Goal: Task Accomplishment & Management: Manage account settings

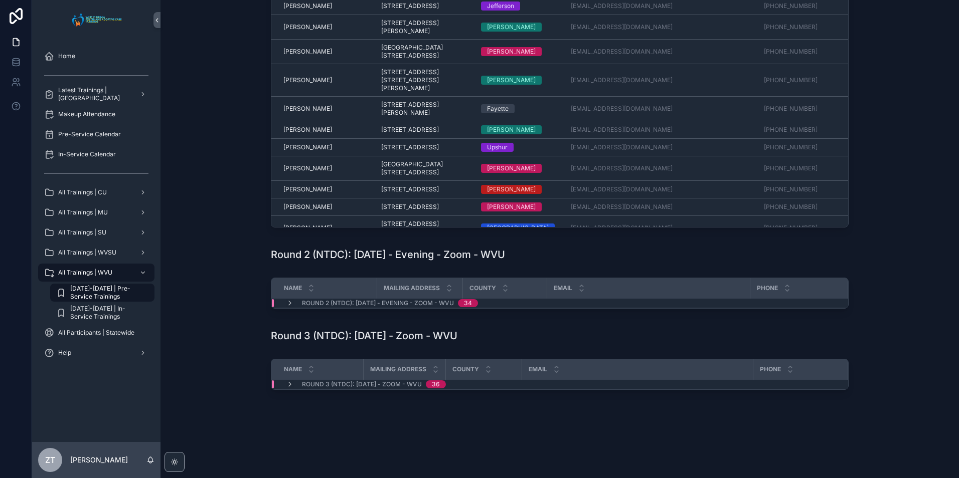
scroll to position [7, 0]
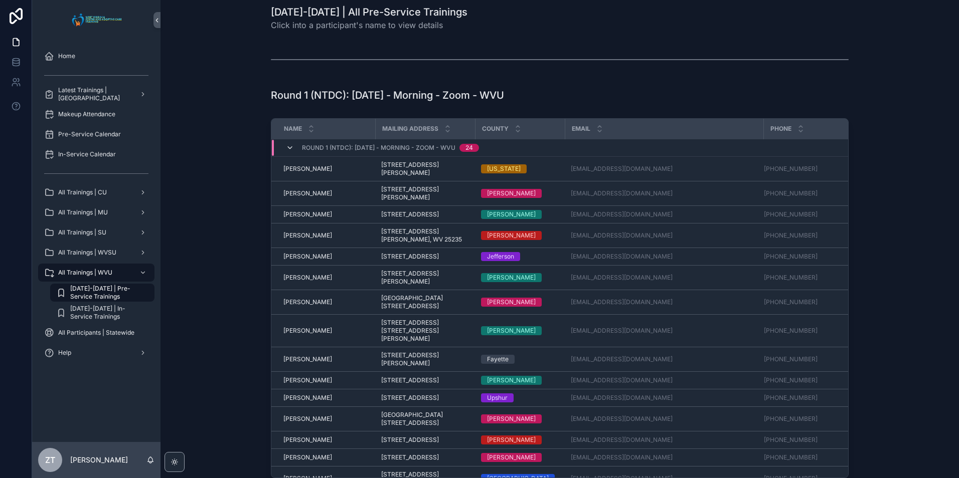
click at [288, 147] on icon "scrollable content" at bounding box center [290, 148] width 8 height 8
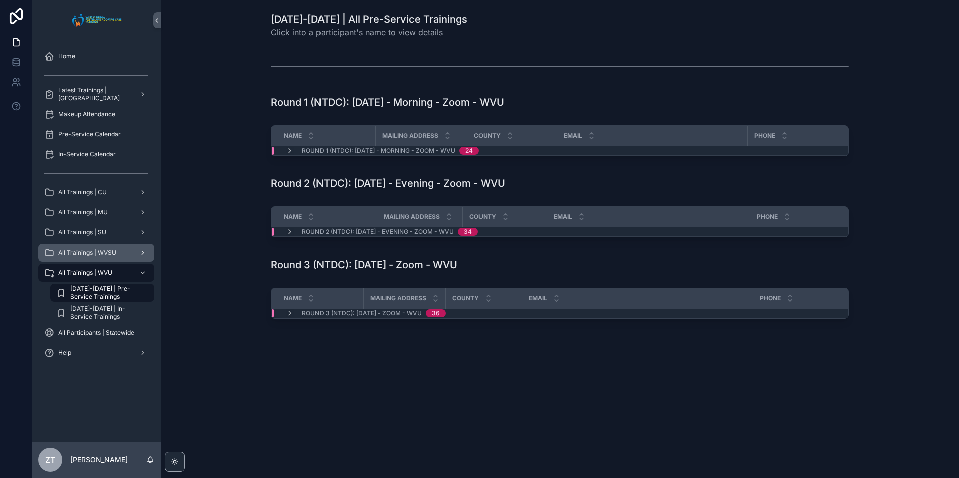
click at [108, 249] on span "All Trainings | WVSU" at bounding box center [87, 253] width 58 height 8
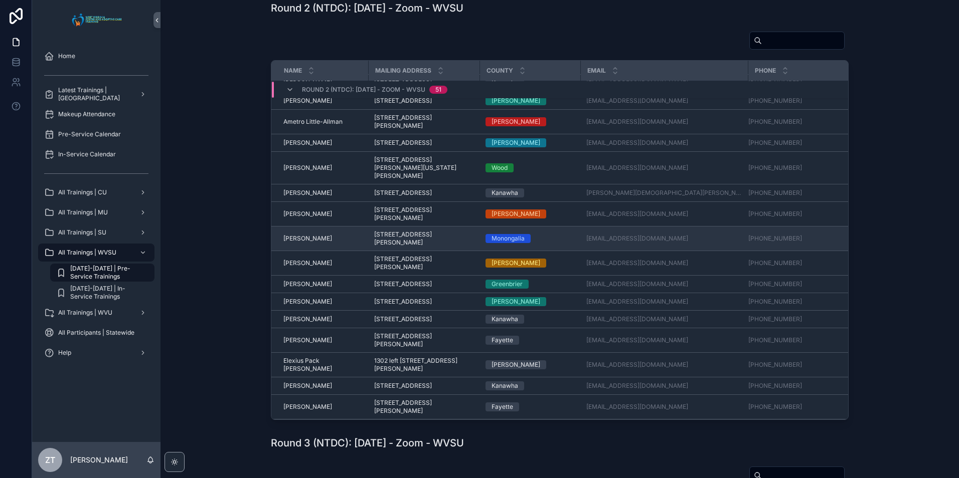
scroll to position [50, 0]
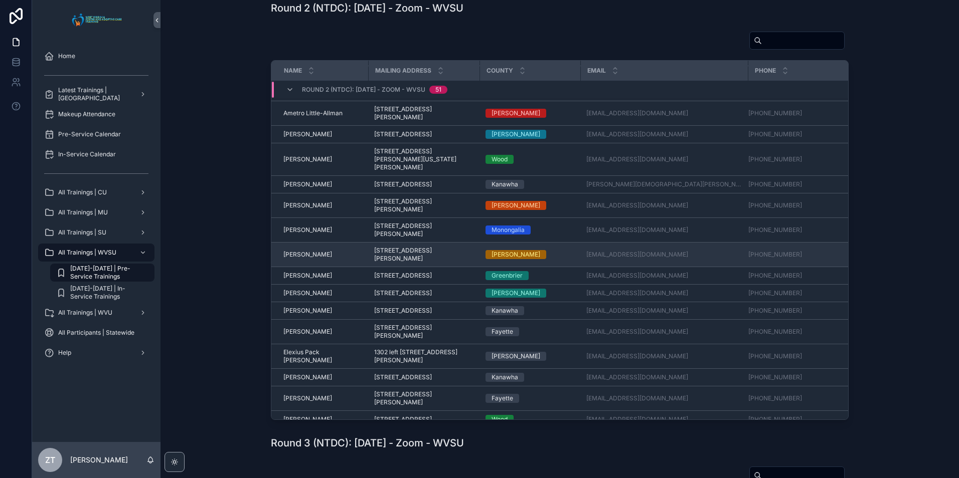
click at [312, 259] on span "Christopher Mitchell" at bounding box center [307, 255] width 49 height 8
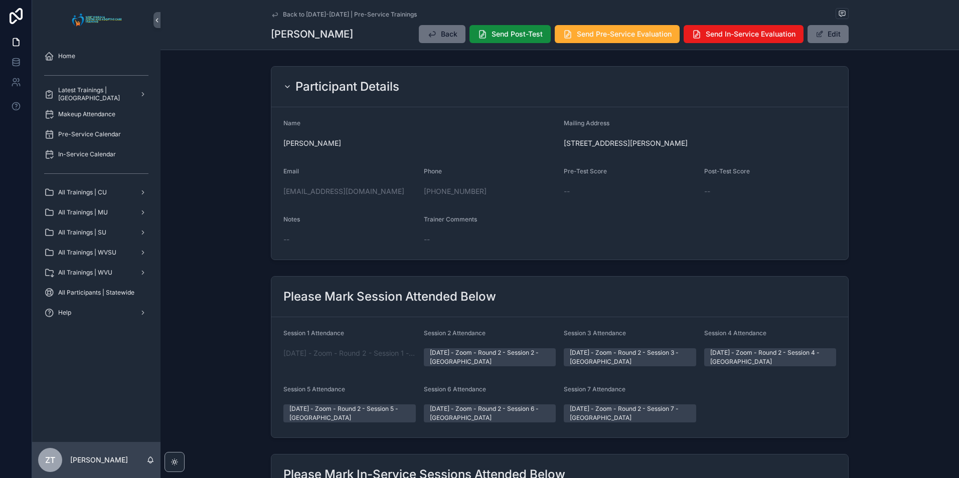
click at [340, 117] on form "Name Christopher Mitchell Mailing Address 100 chapman drive, Wellsburg, WV, 260…" at bounding box center [559, 183] width 577 height 152
click at [829, 37] on button "Edit" at bounding box center [827, 34] width 41 height 18
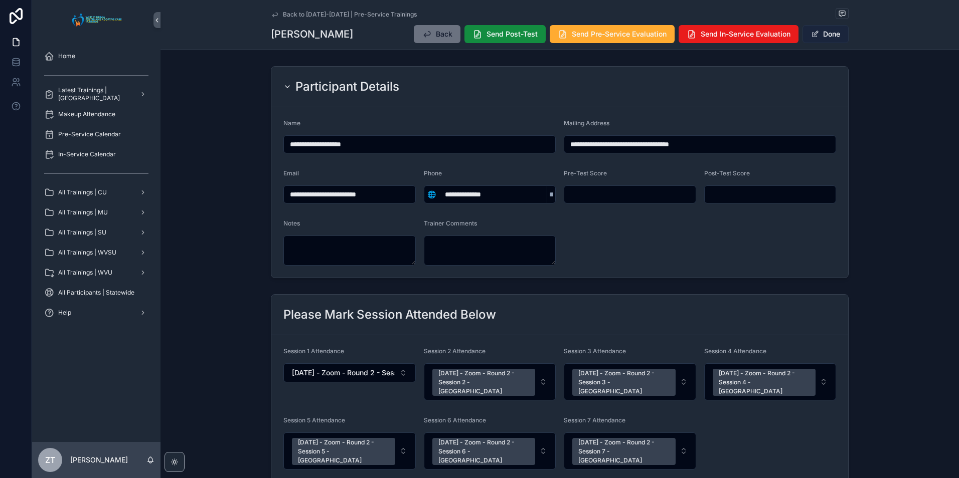
click at [833, 38] on button "Done" at bounding box center [825, 34] width 46 height 18
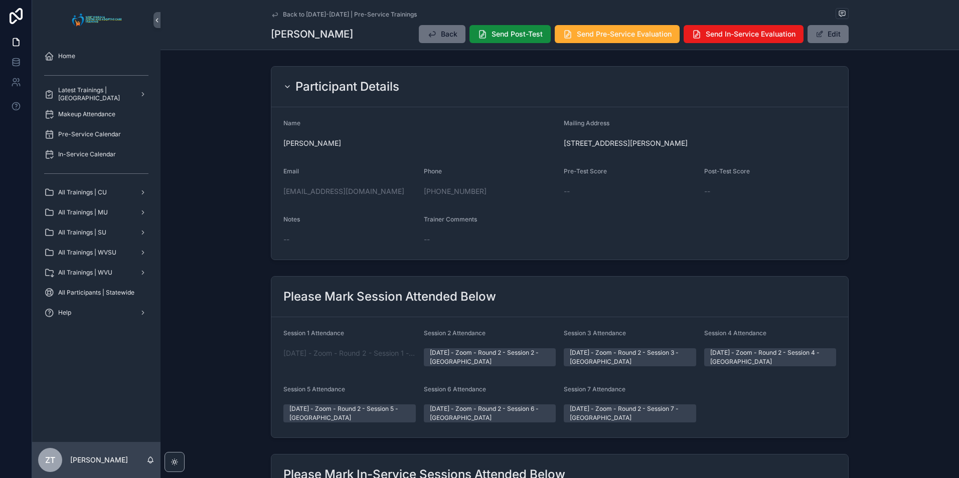
click at [273, 15] on icon "scrollable content" at bounding box center [275, 15] width 8 height 8
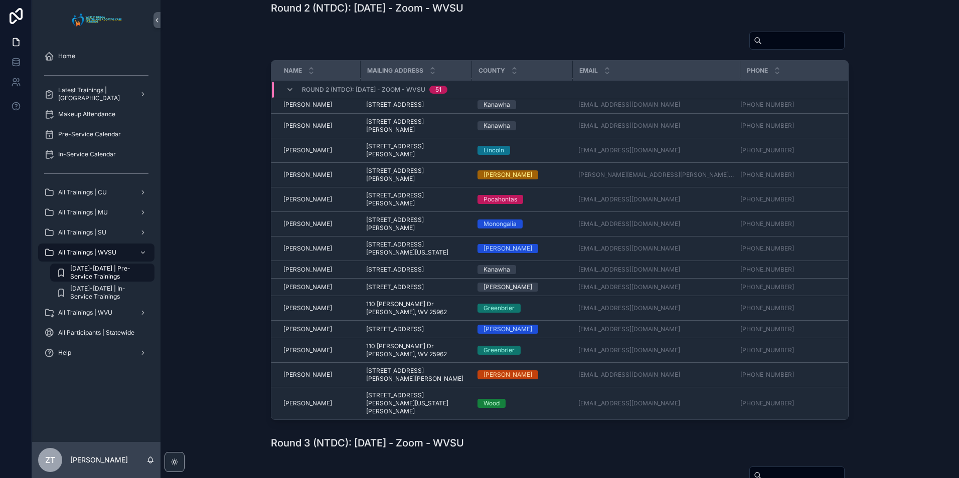
scroll to position [909, 0]
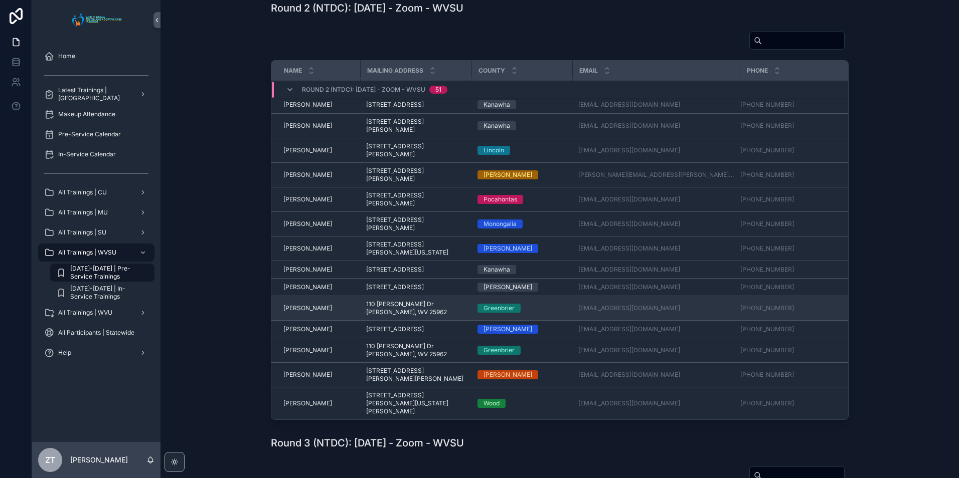
click at [302, 312] on span "Tamara Simmons" at bounding box center [307, 308] width 49 height 8
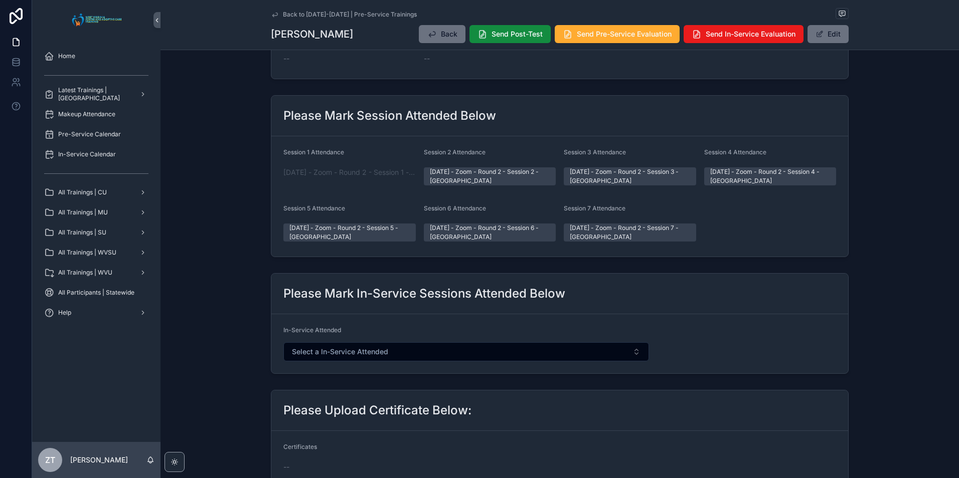
scroll to position [16, 0]
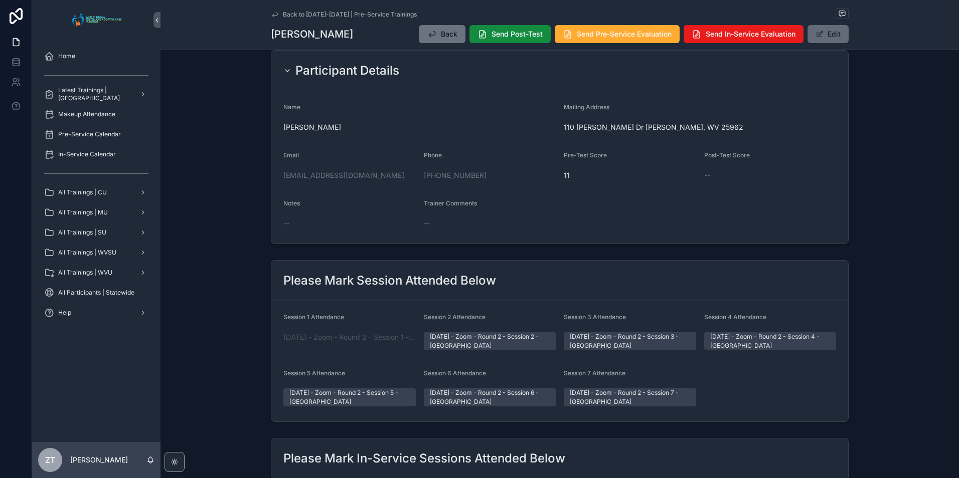
click at [819, 38] on button "Edit" at bounding box center [827, 34] width 41 height 18
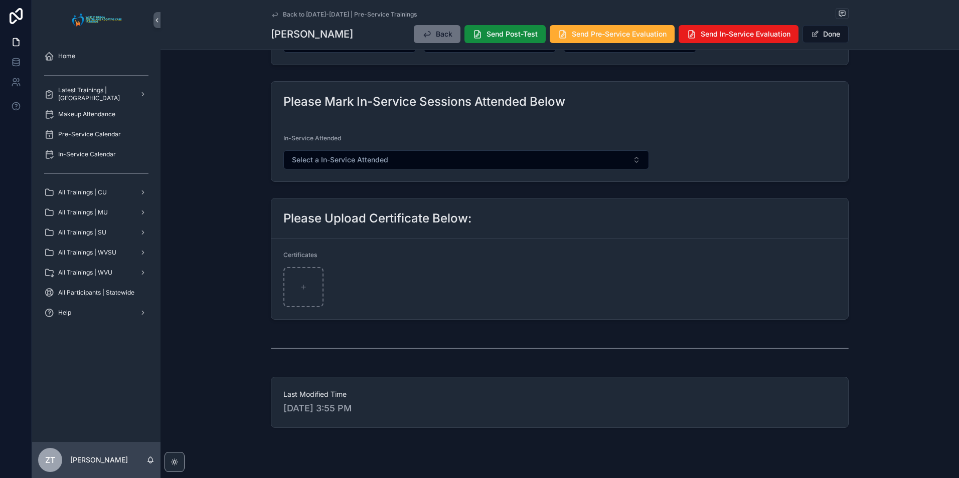
scroll to position [0, 0]
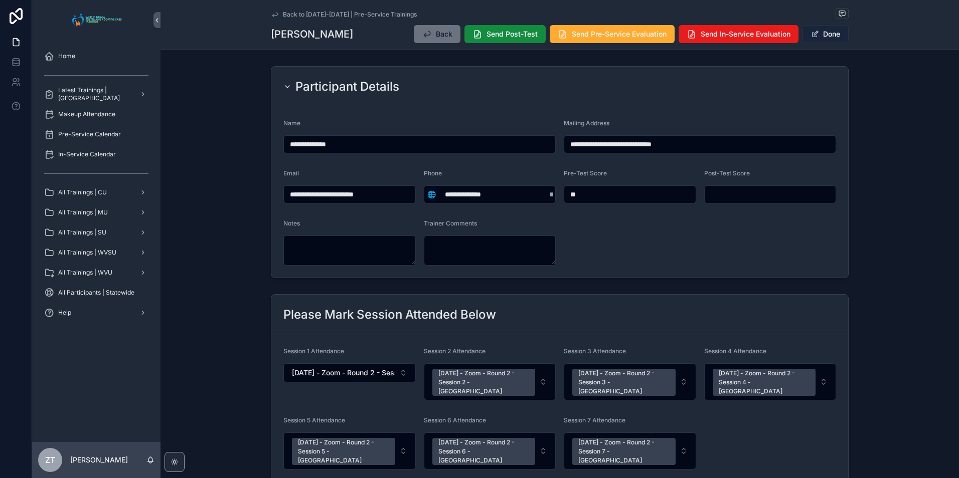
click at [817, 39] on button "Done" at bounding box center [825, 34] width 46 height 18
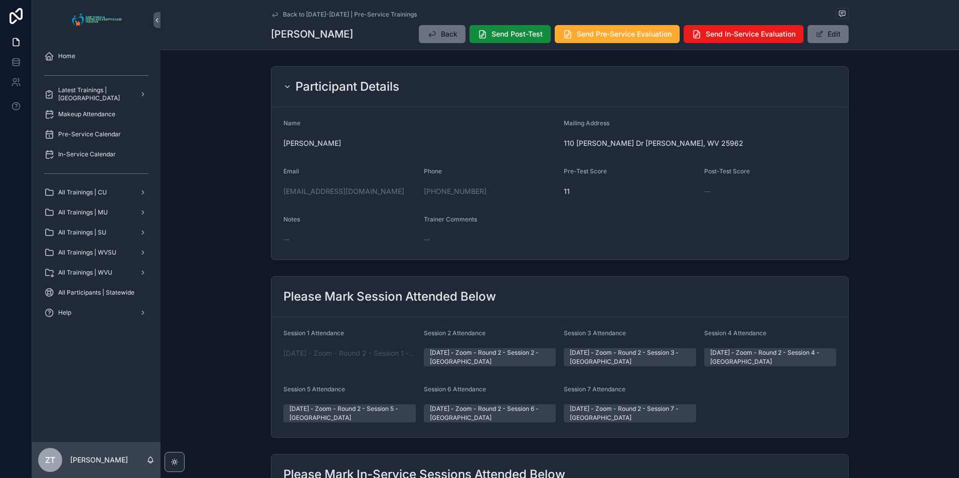
click at [276, 15] on icon "scrollable content" at bounding box center [275, 15] width 8 height 8
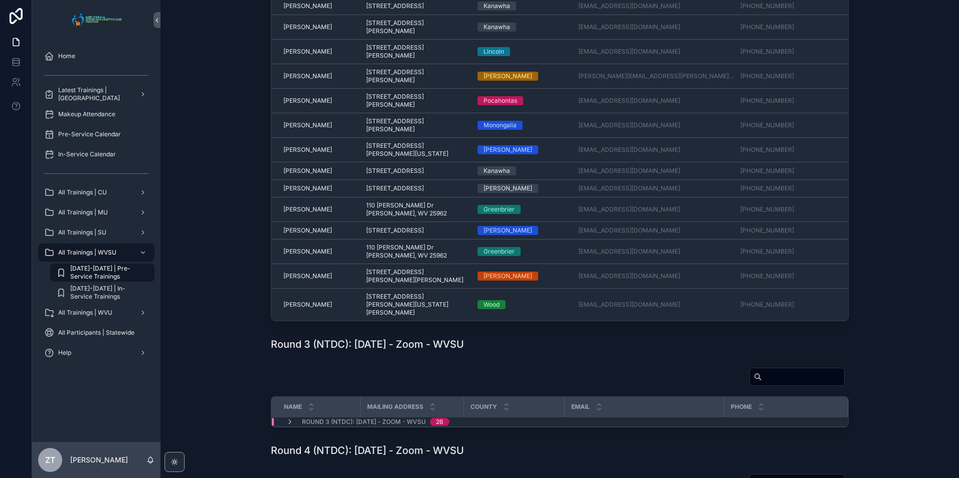
scroll to position [351, 0]
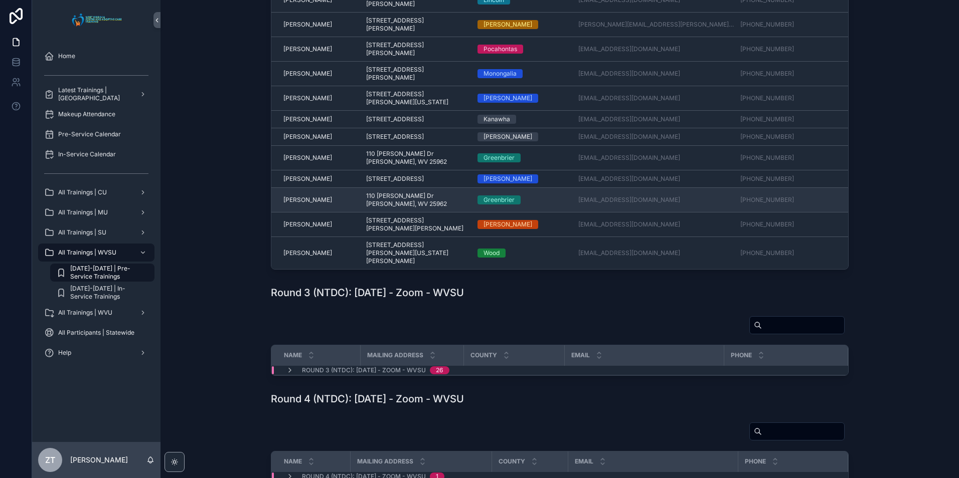
click at [305, 204] on span "Terry Simmons" at bounding box center [307, 200] width 49 height 8
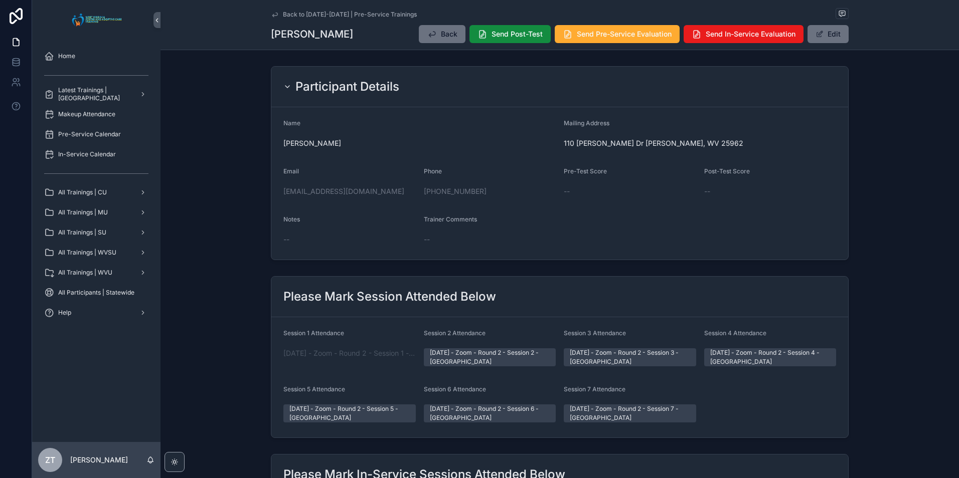
click at [291, 89] on div "Participant Details" at bounding box center [341, 87] width 116 height 16
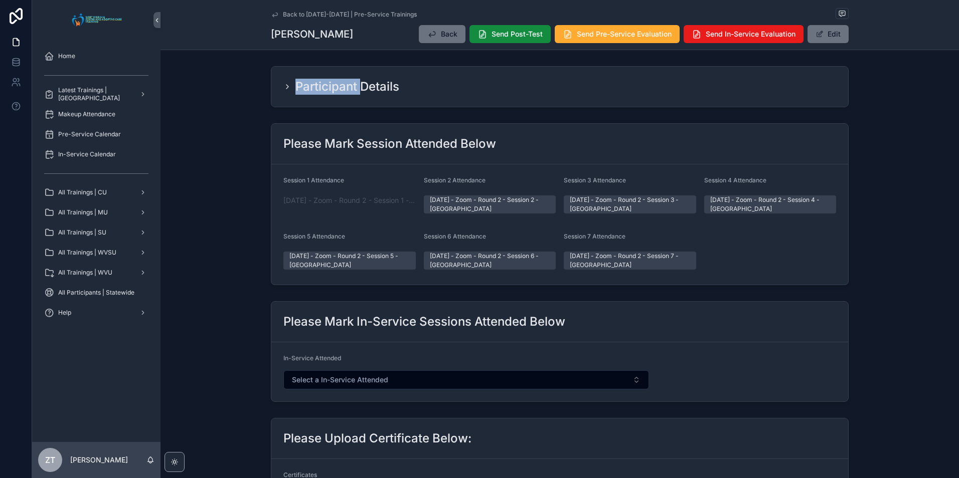
click at [291, 89] on div "Participant Details" at bounding box center [341, 87] width 116 height 16
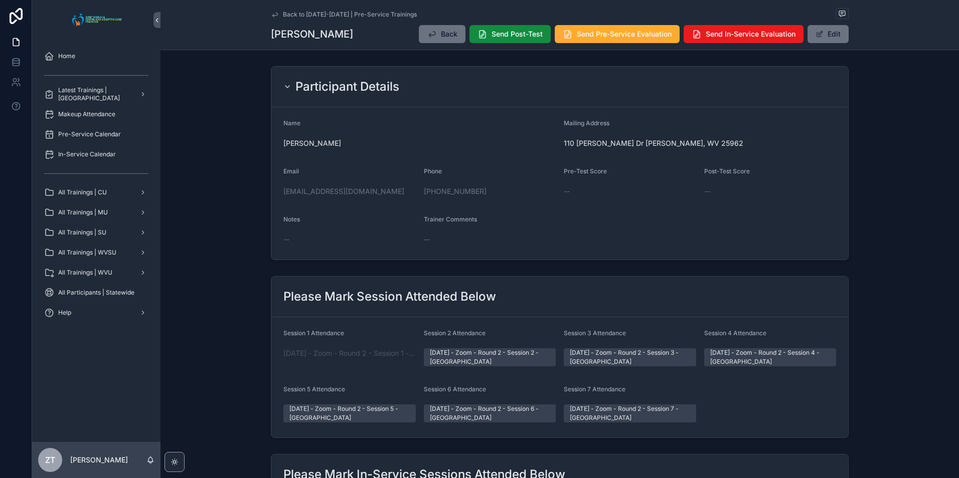
click at [493, 88] on div "Participant Details" at bounding box center [559, 87] width 553 height 16
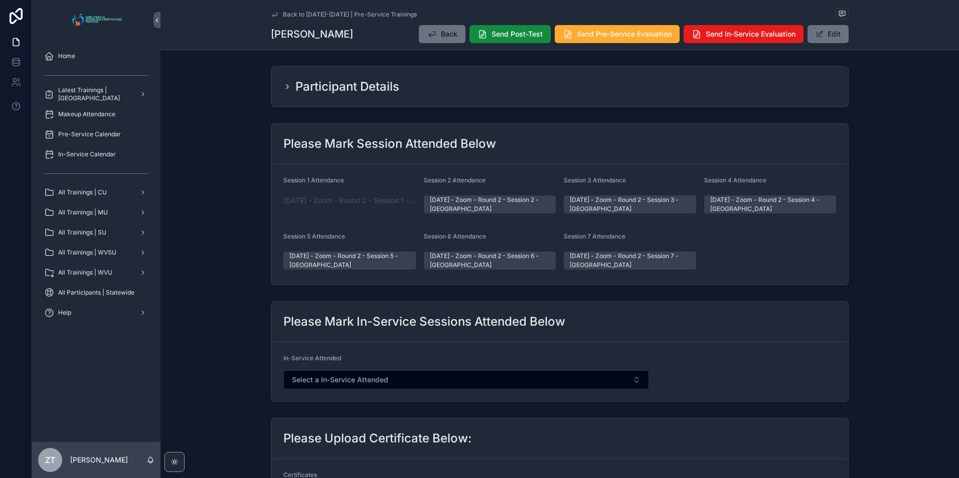
click at [340, 87] on h2 "Participant Details" at bounding box center [347, 87] width 104 height 16
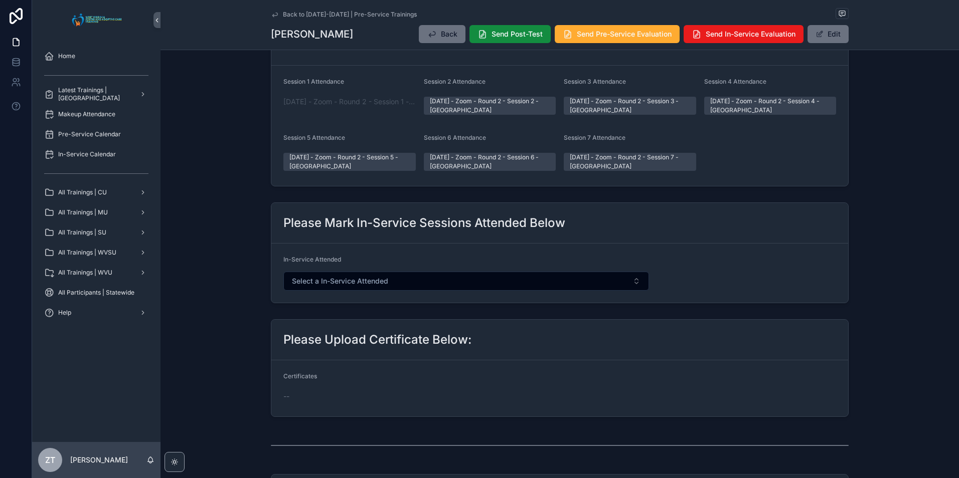
scroll to position [367, 0]
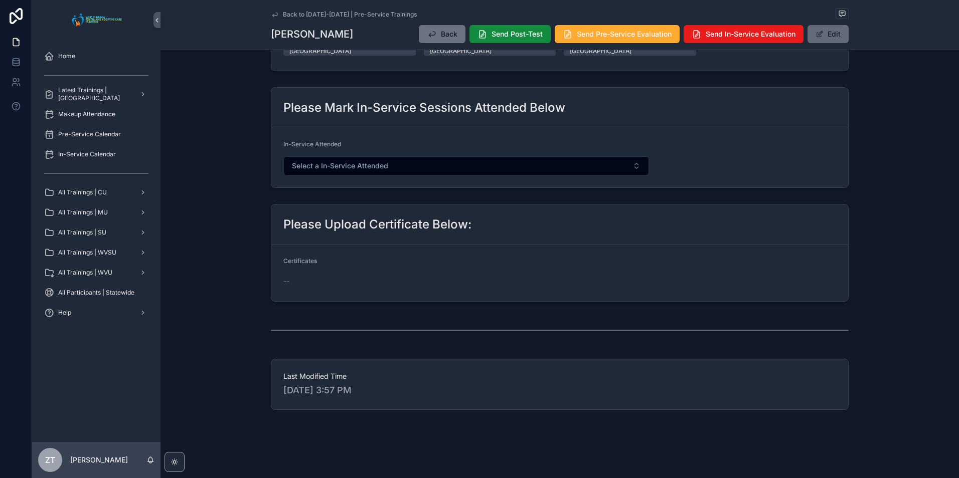
click at [819, 28] on button "Edit" at bounding box center [827, 34] width 41 height 18
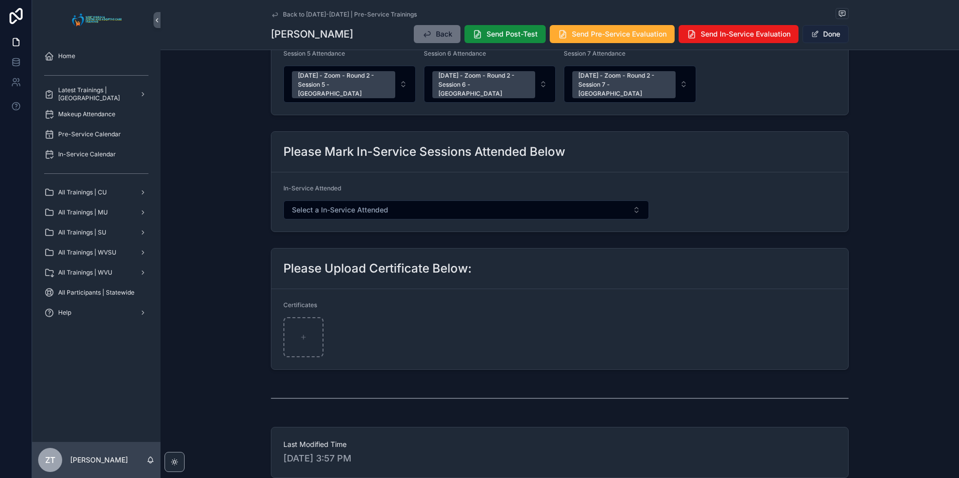
scroll to position [385, 0]
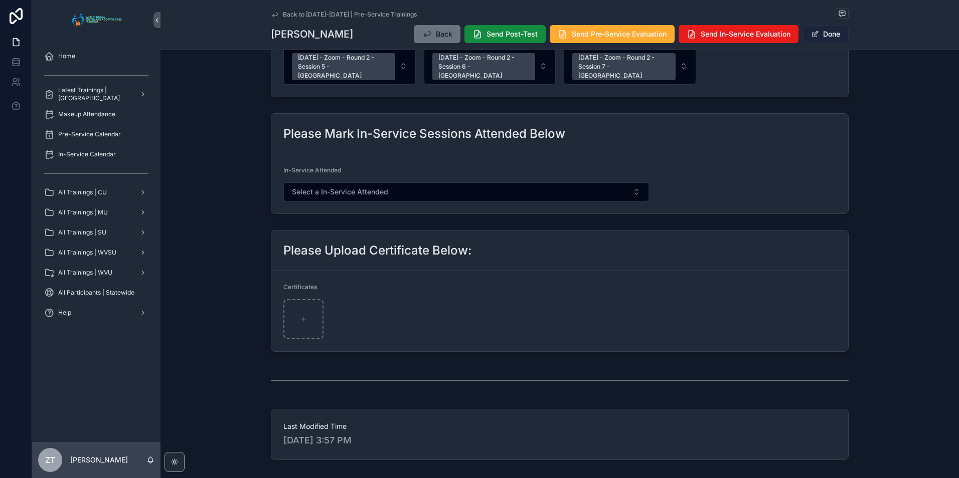
click at [825, 40] on button "Done" at bounding box center [825, 34] width 46 height 18
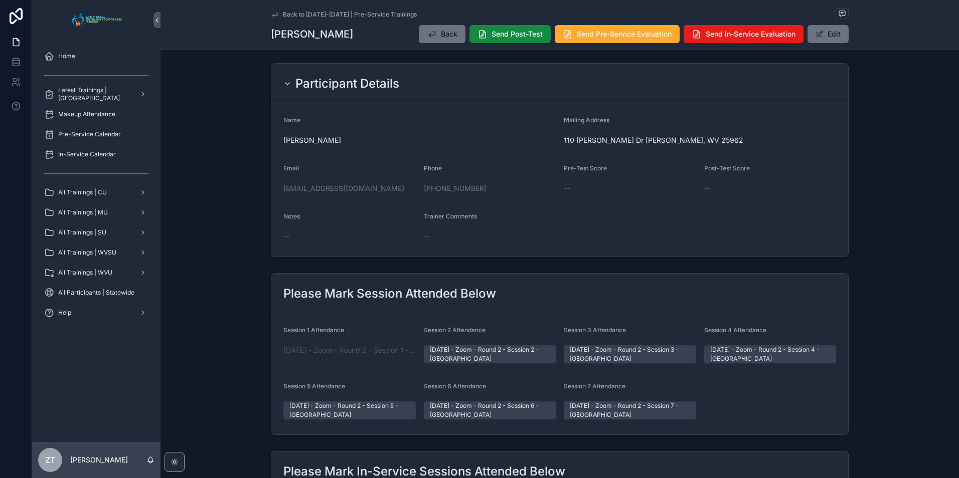
scroll to position [0, 0]
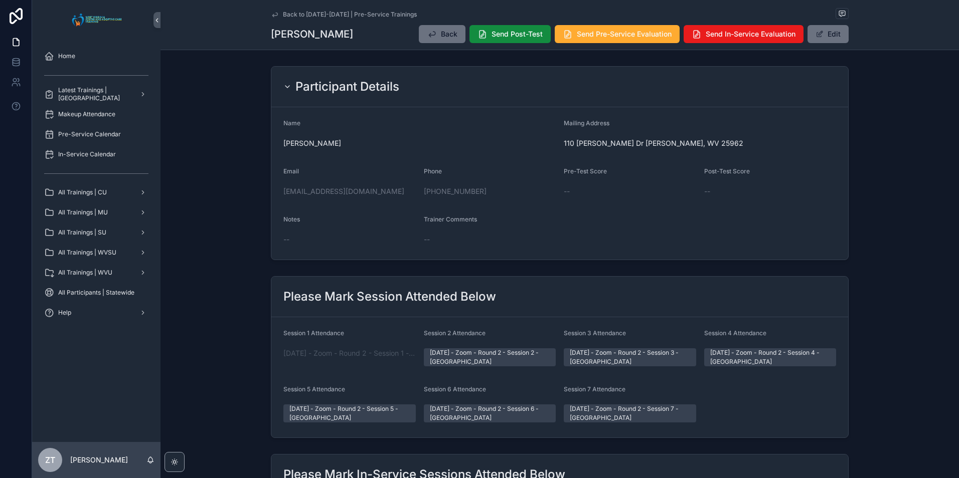
click at [272, 17] on icon "scrollable content" at bounding box center [275, 15] width 8 height 8
